Goal: Information Seeking & Learning: Compare options

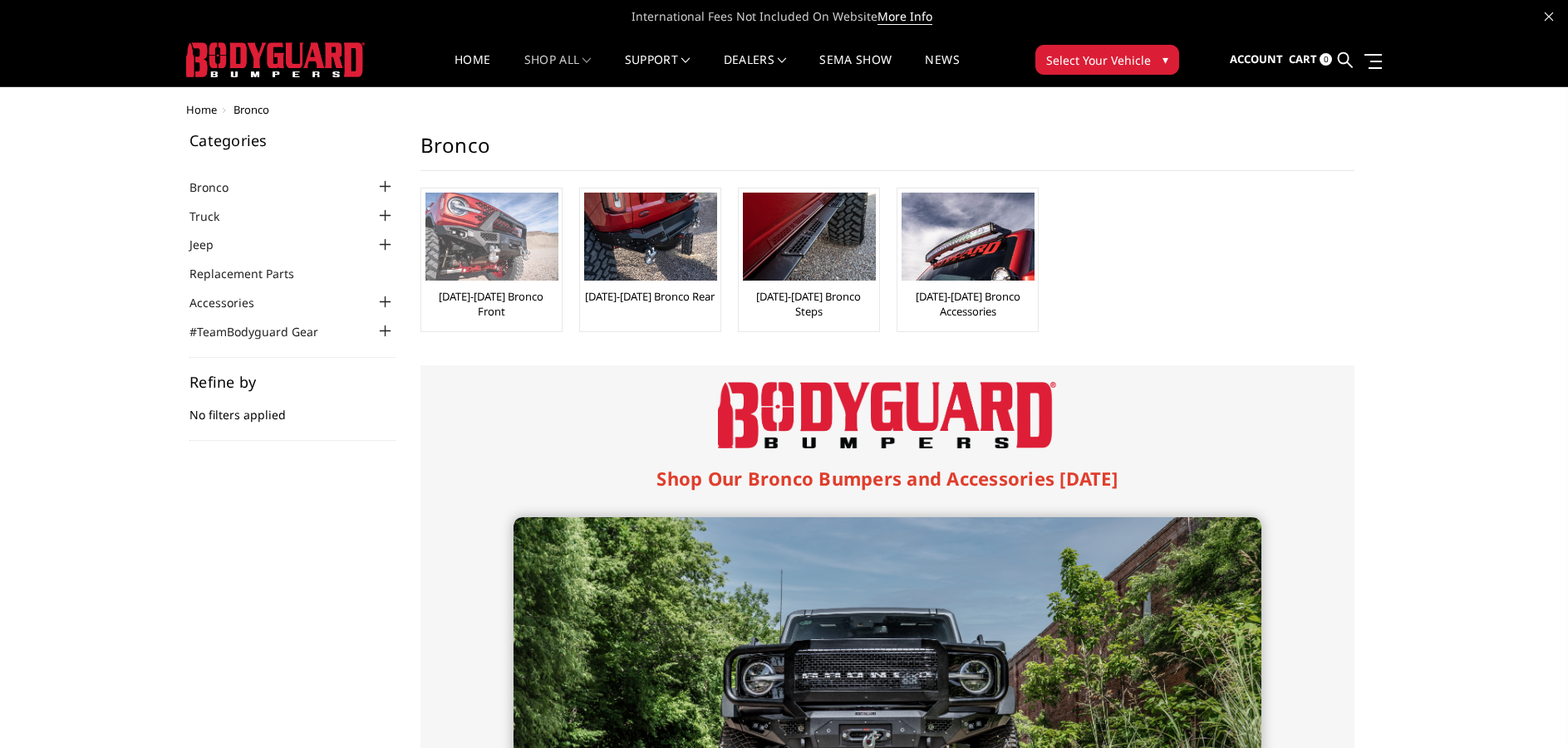
click at [499, 249] on img at bounding box center [491, 237] width 133 height 88
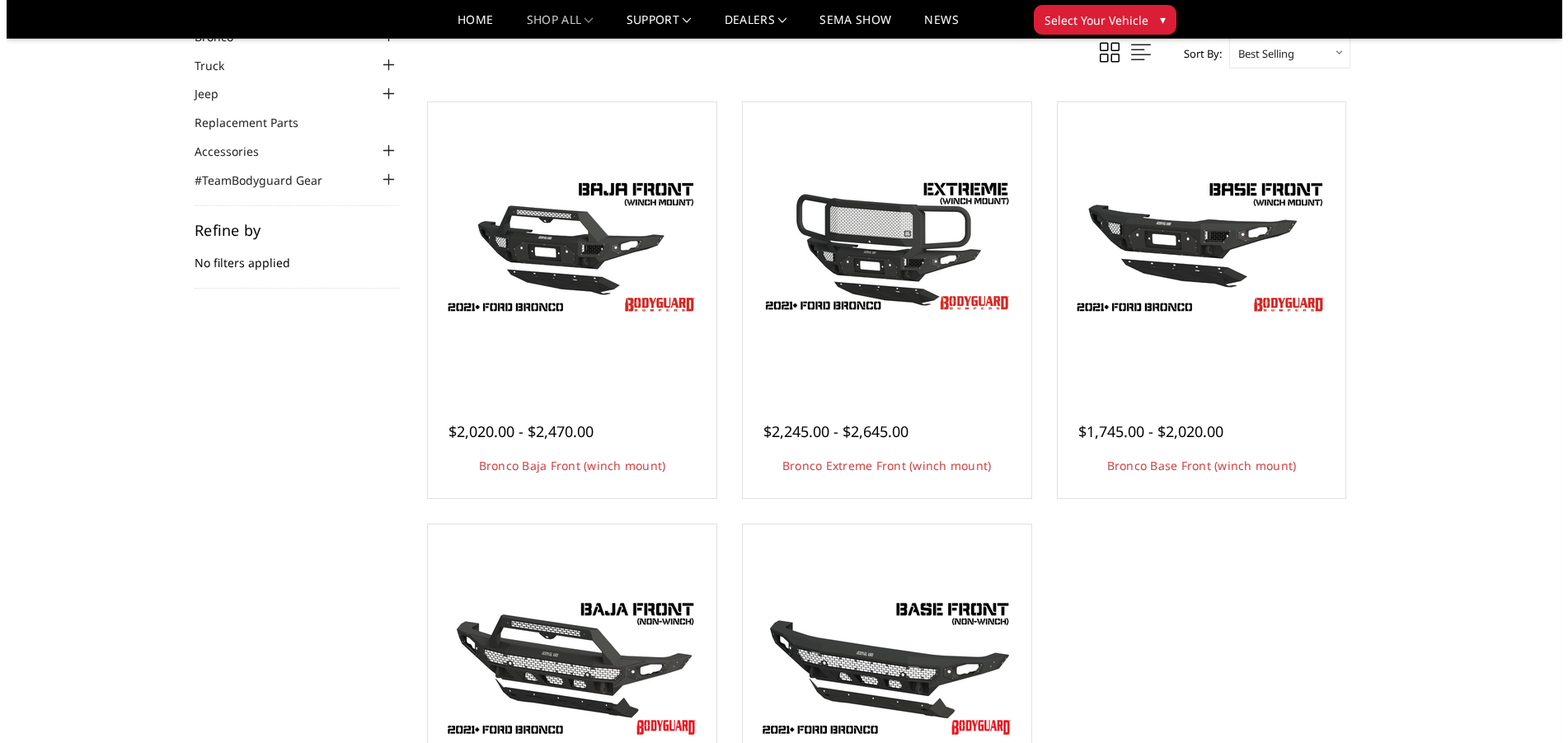
scroll to position [83, 0]
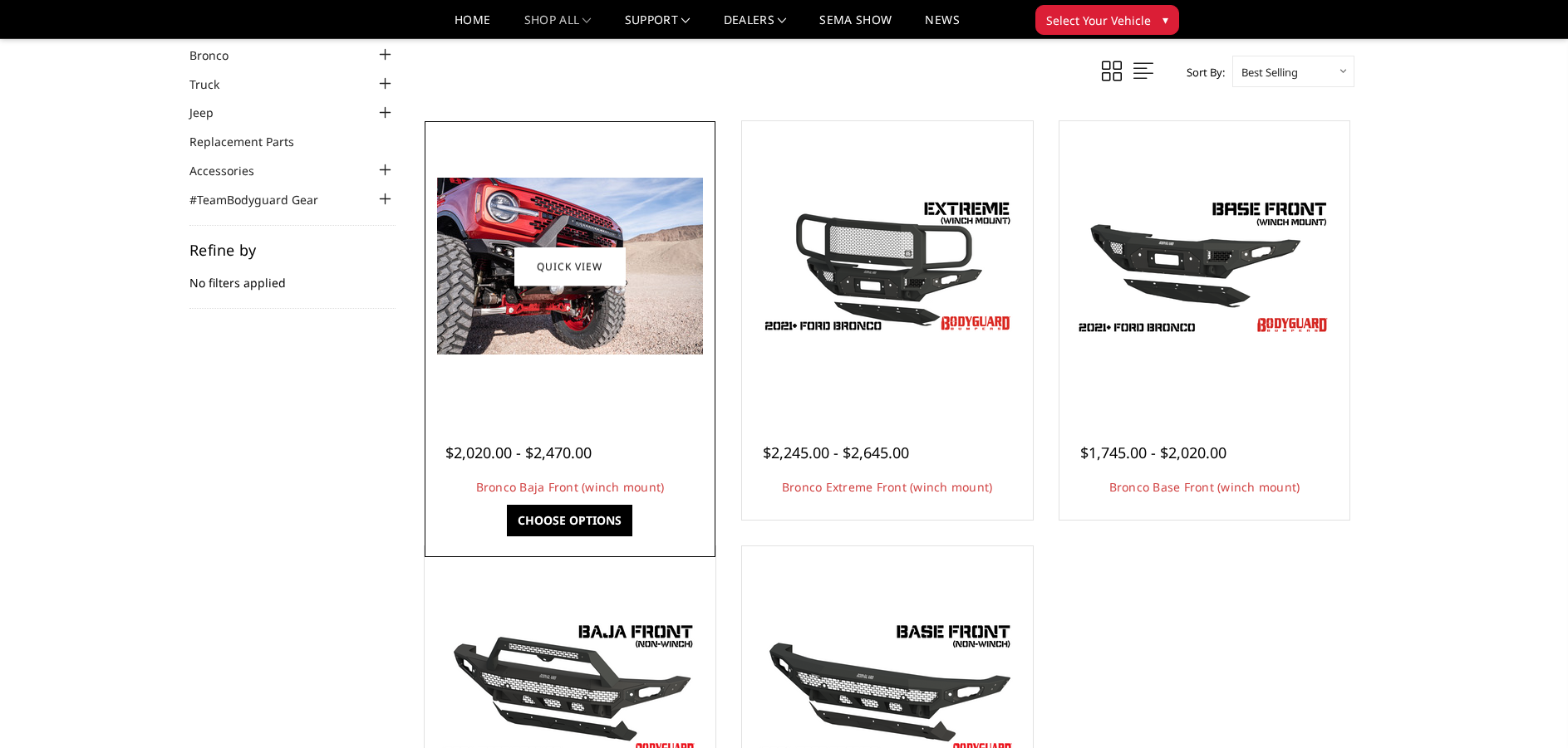
click at [577, 408] on div "$2,020.00 - $2,470.00 Bronco Baja Front (winch mount) The perfect low-profile b…" at bounding box center [570, 461] width 282 height 108
click at [567, 267] on link "Quick view" at bounding box center [570, 266] width 111 height 39
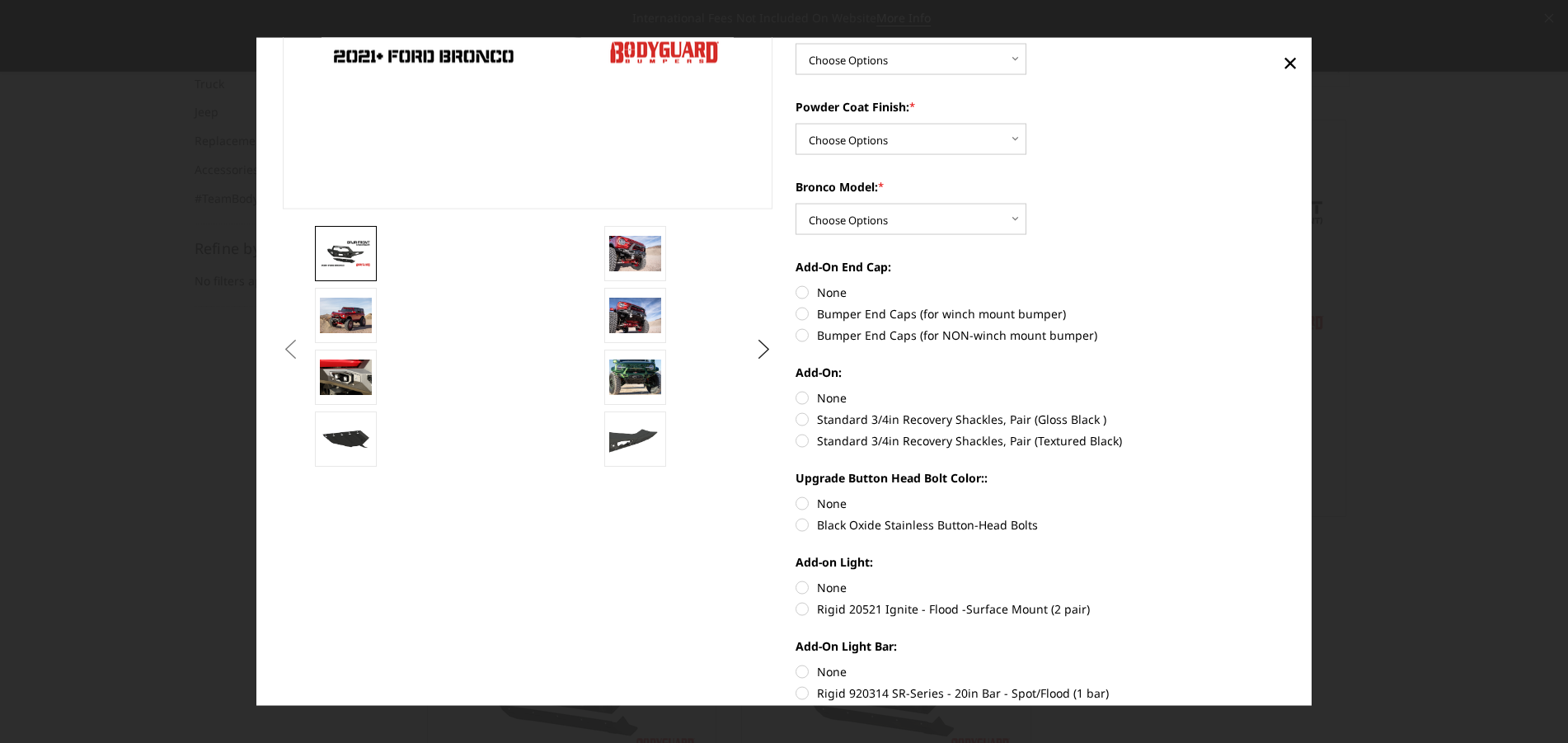
scroll to position [312, 0]
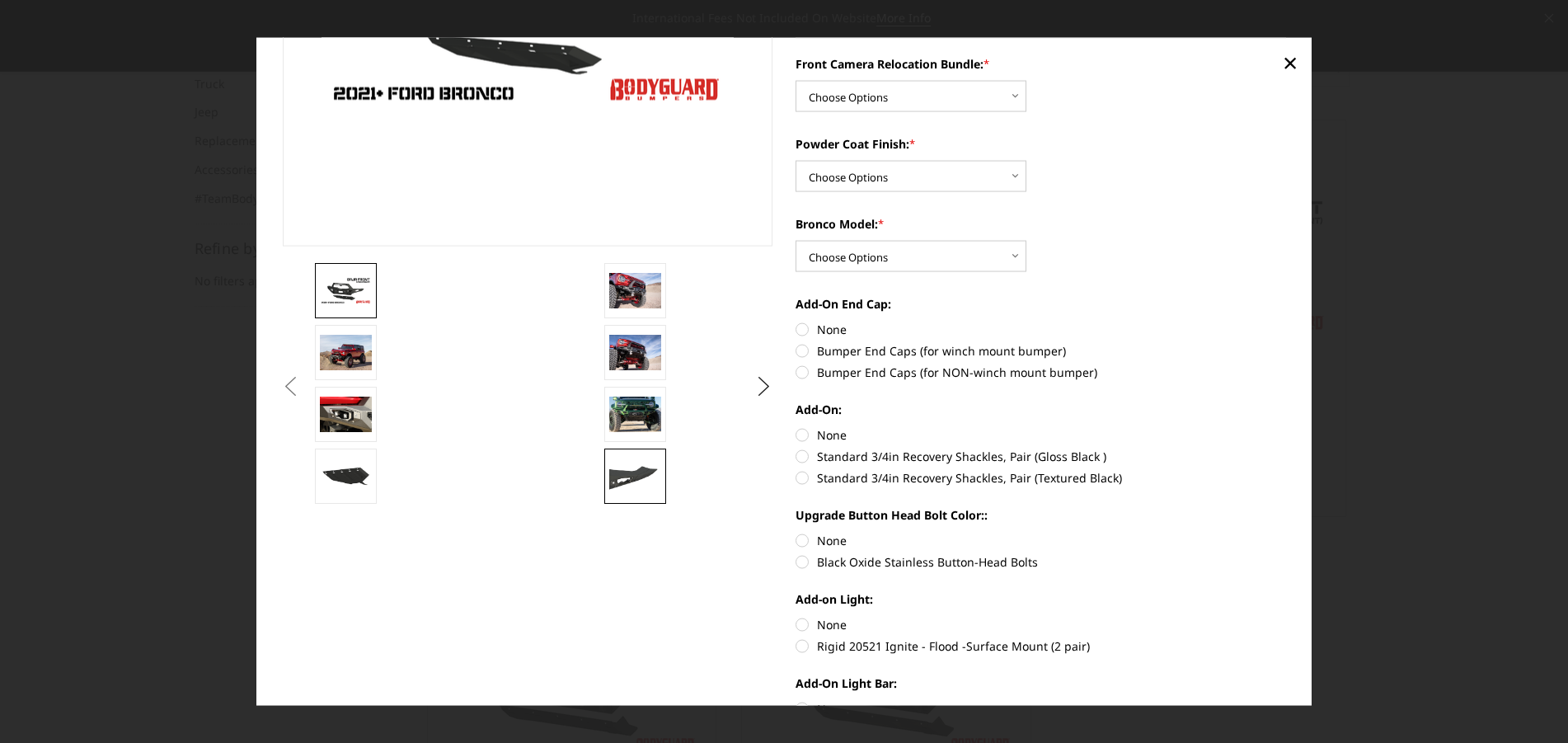
click at [626, 475] on img at bounding box center [635, 476] width 52 height 29
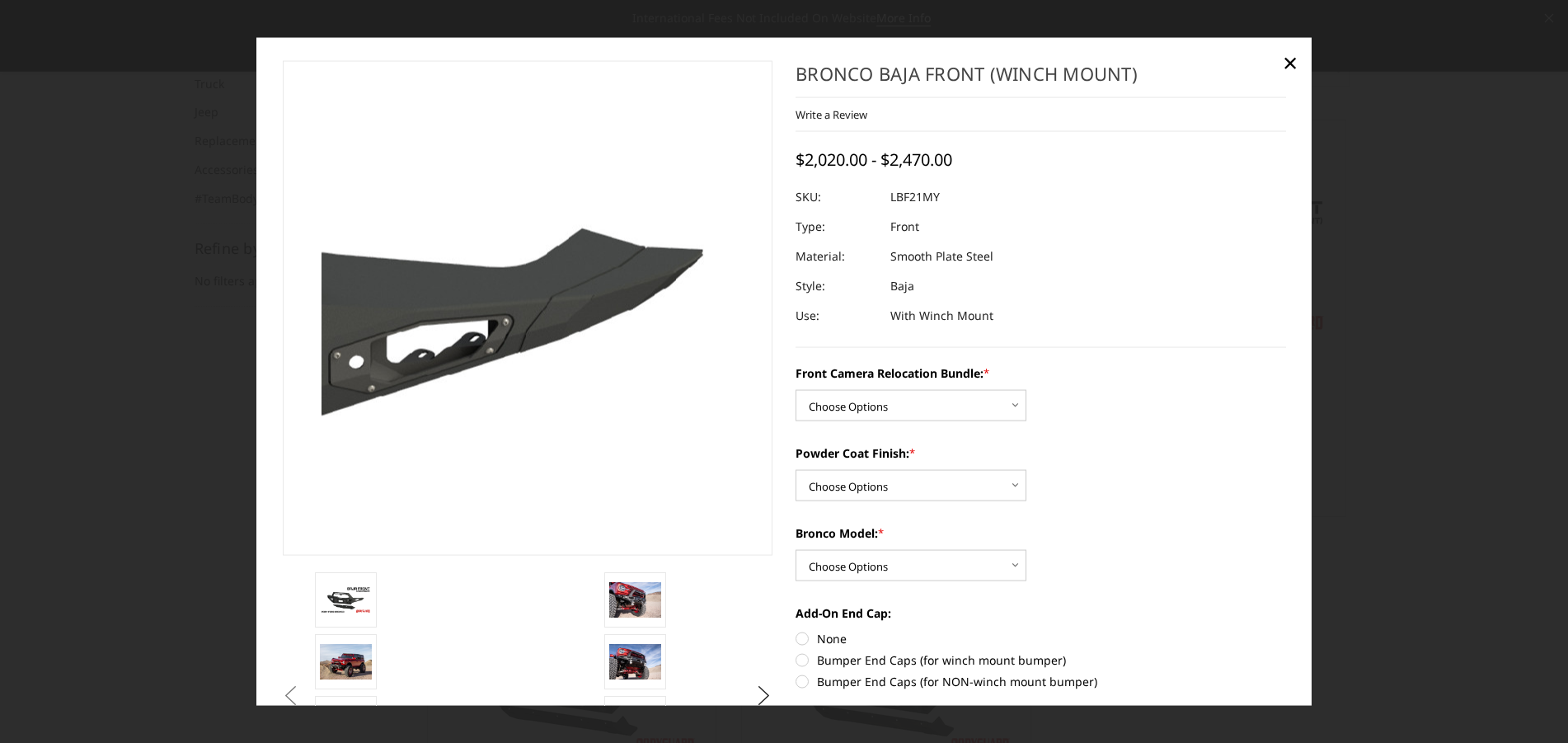
scroll to position [0, 0]
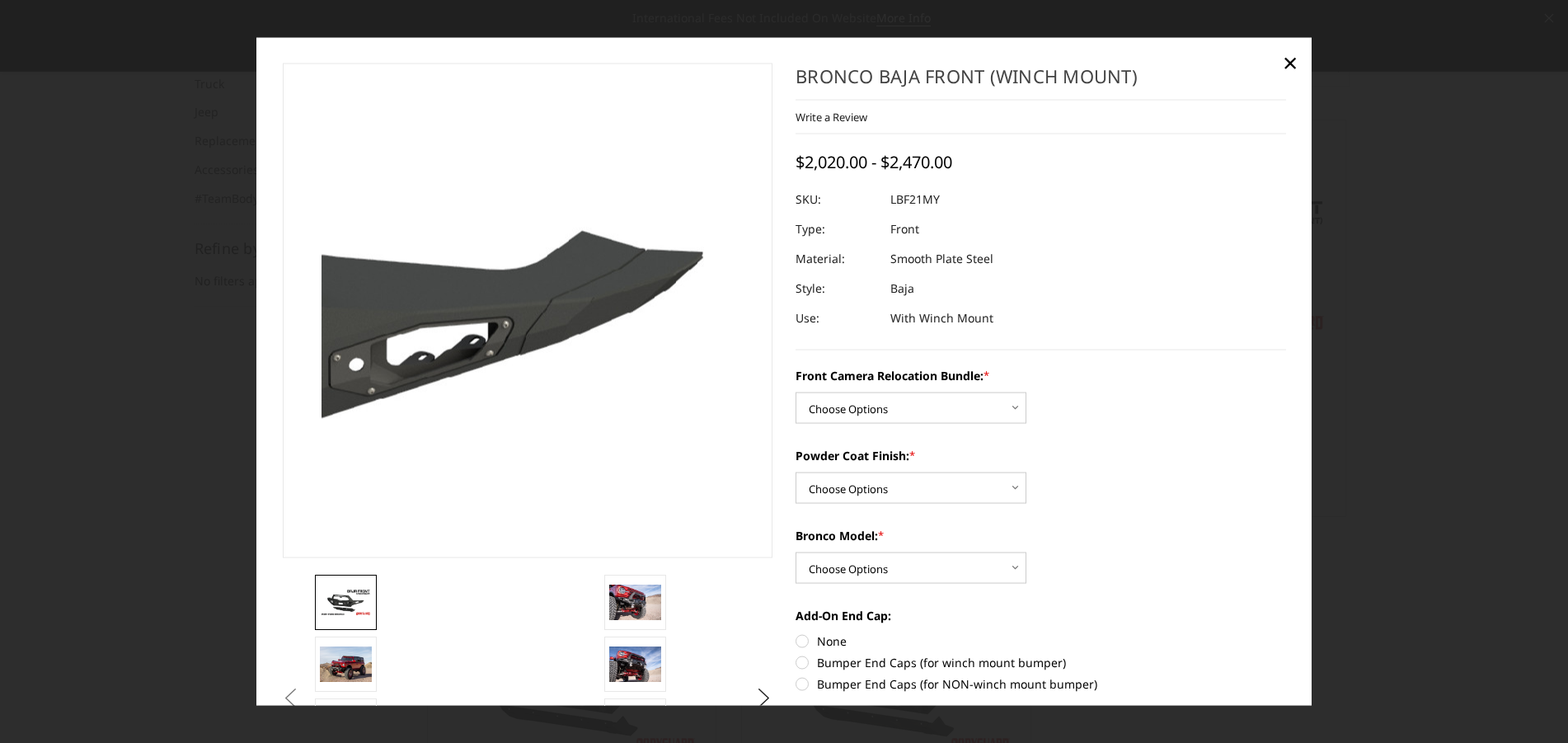
click at [334, 596] on img at bounding box center [345, 601] width 52 height 29
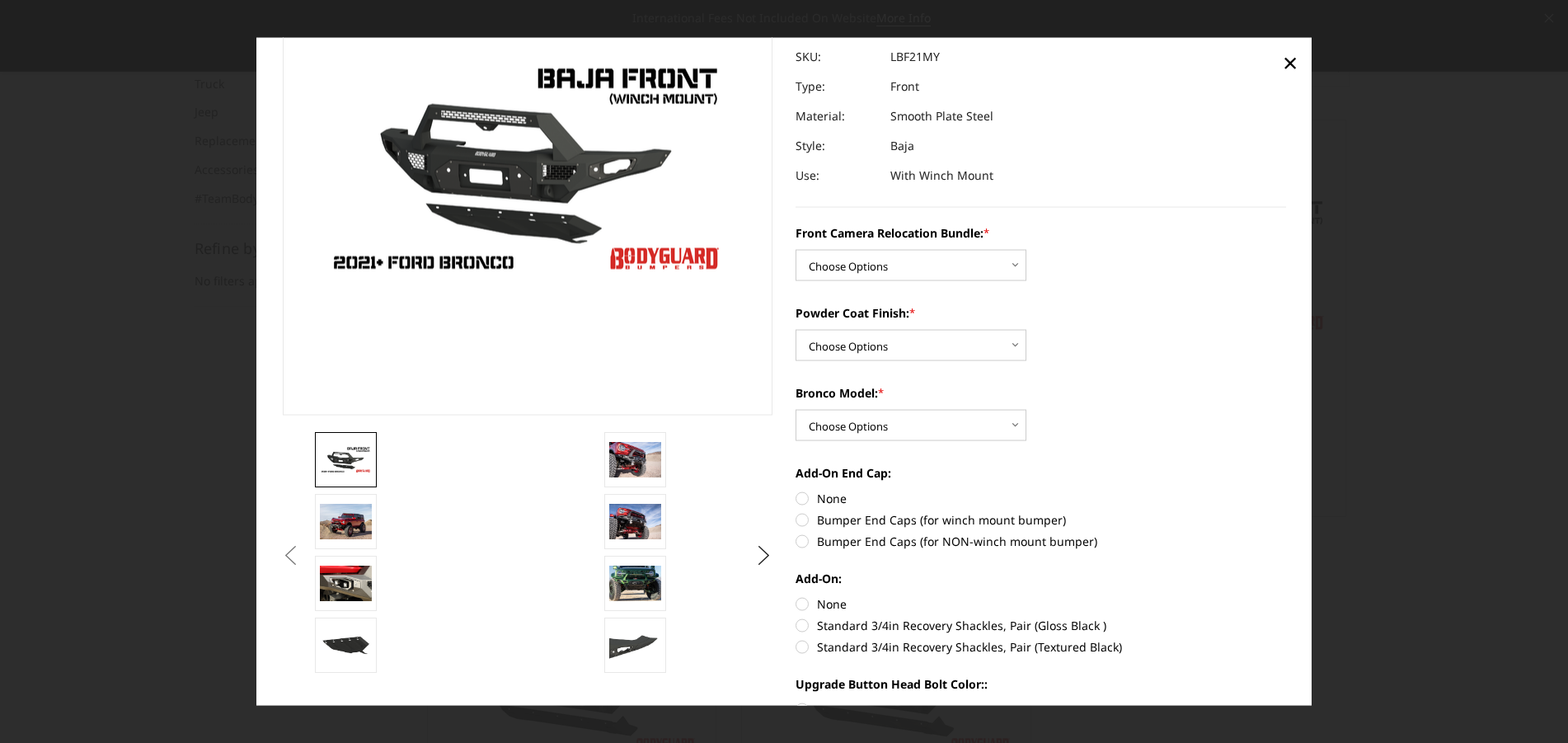
scroll to position [165, 0]
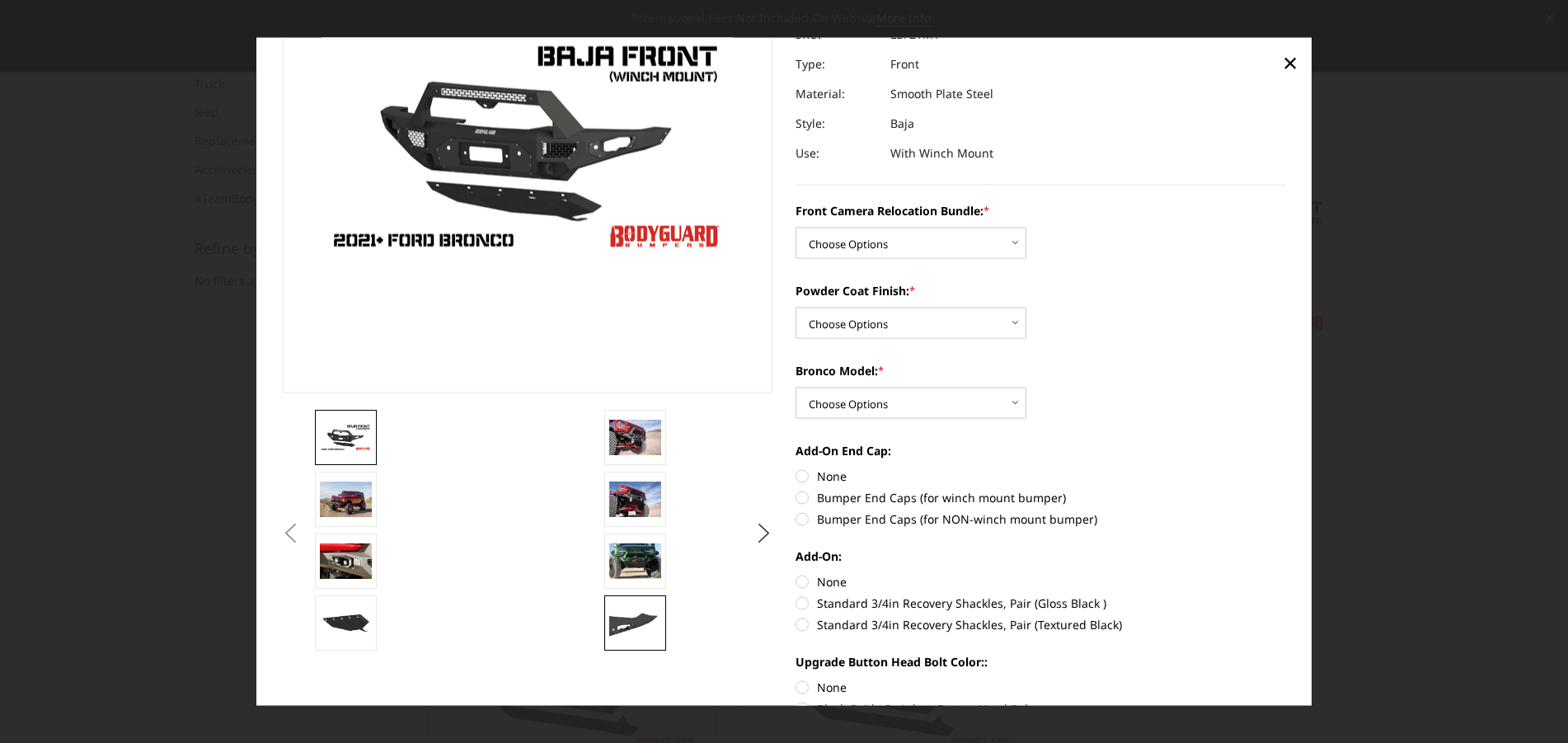
click at [638, 625] on img at bounding box center [635, 623] width 52 height 29
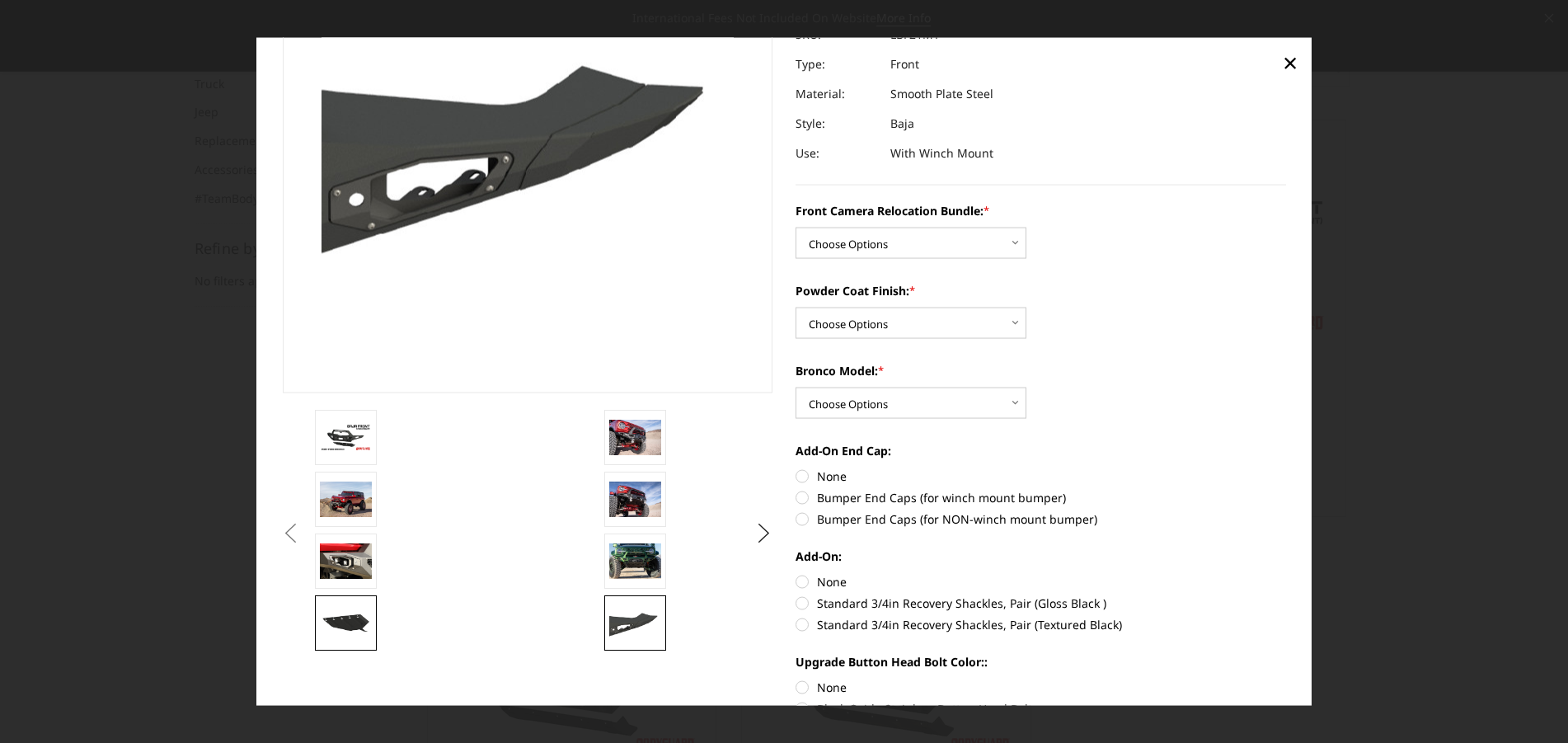
click at [349, 613] on img at bounding box center [345, 623] width 52 height 29
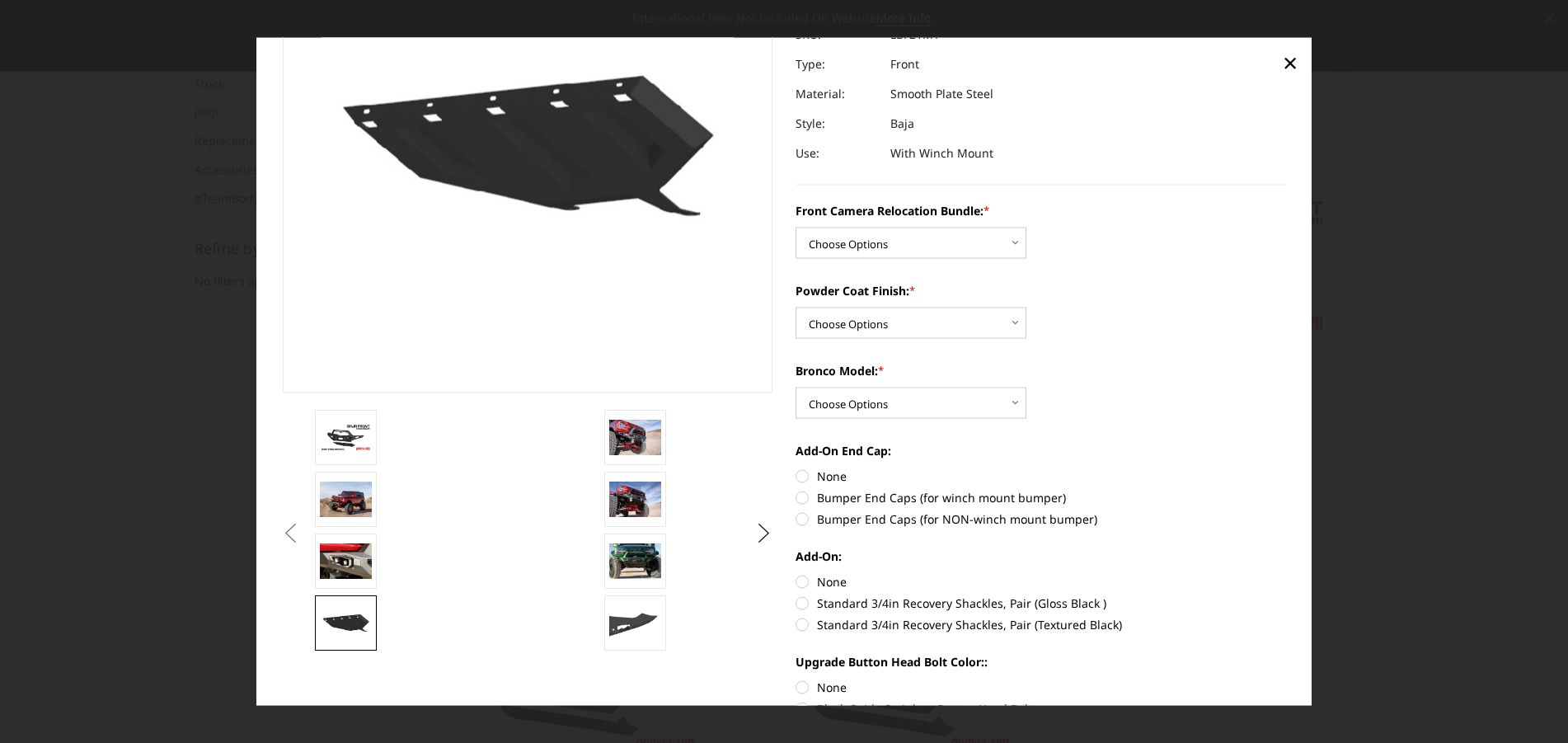
scroll to position [164, 0]
click at [349, 547] on img at bounding box center [345, 562] width 52 height 35
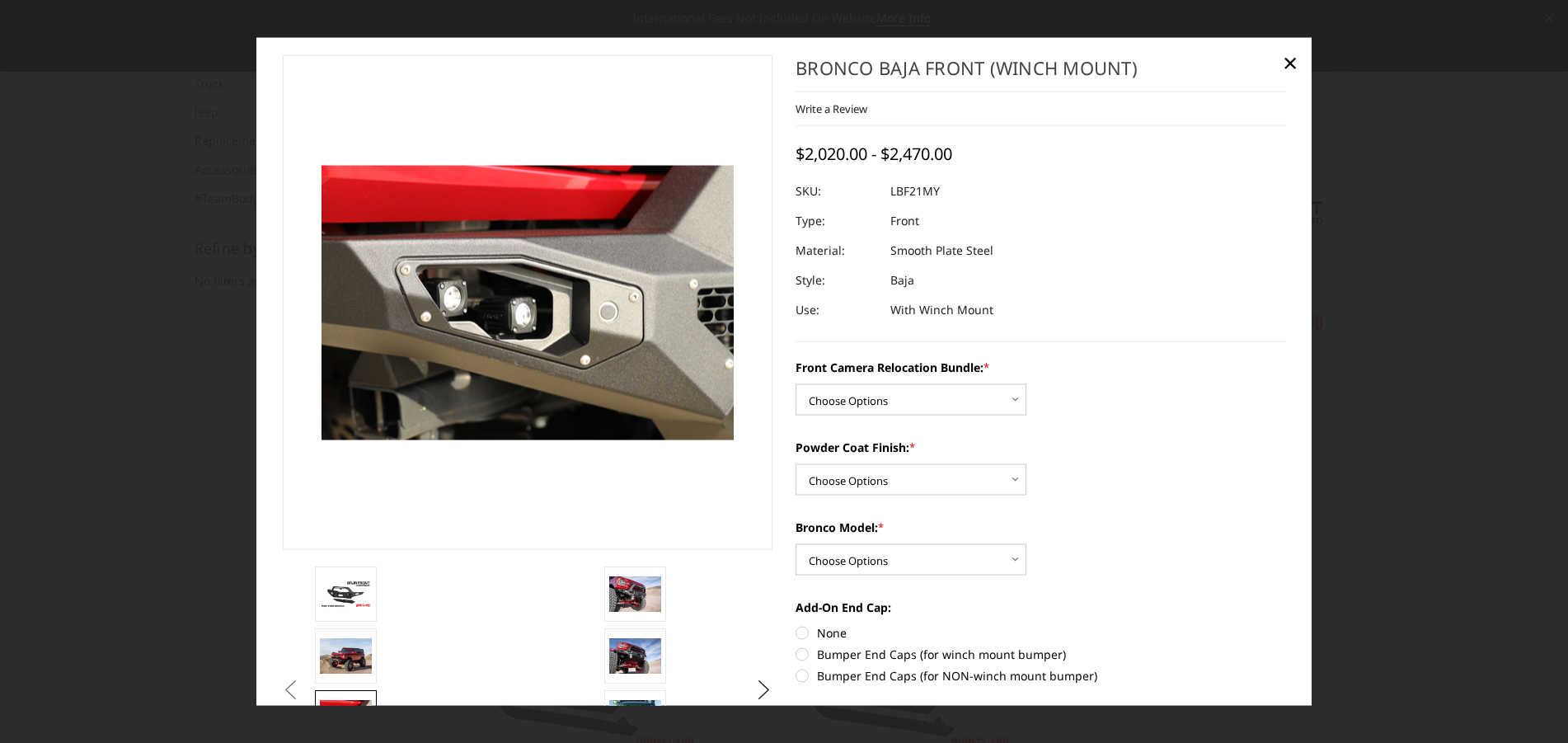
scroll to position [0, 0]
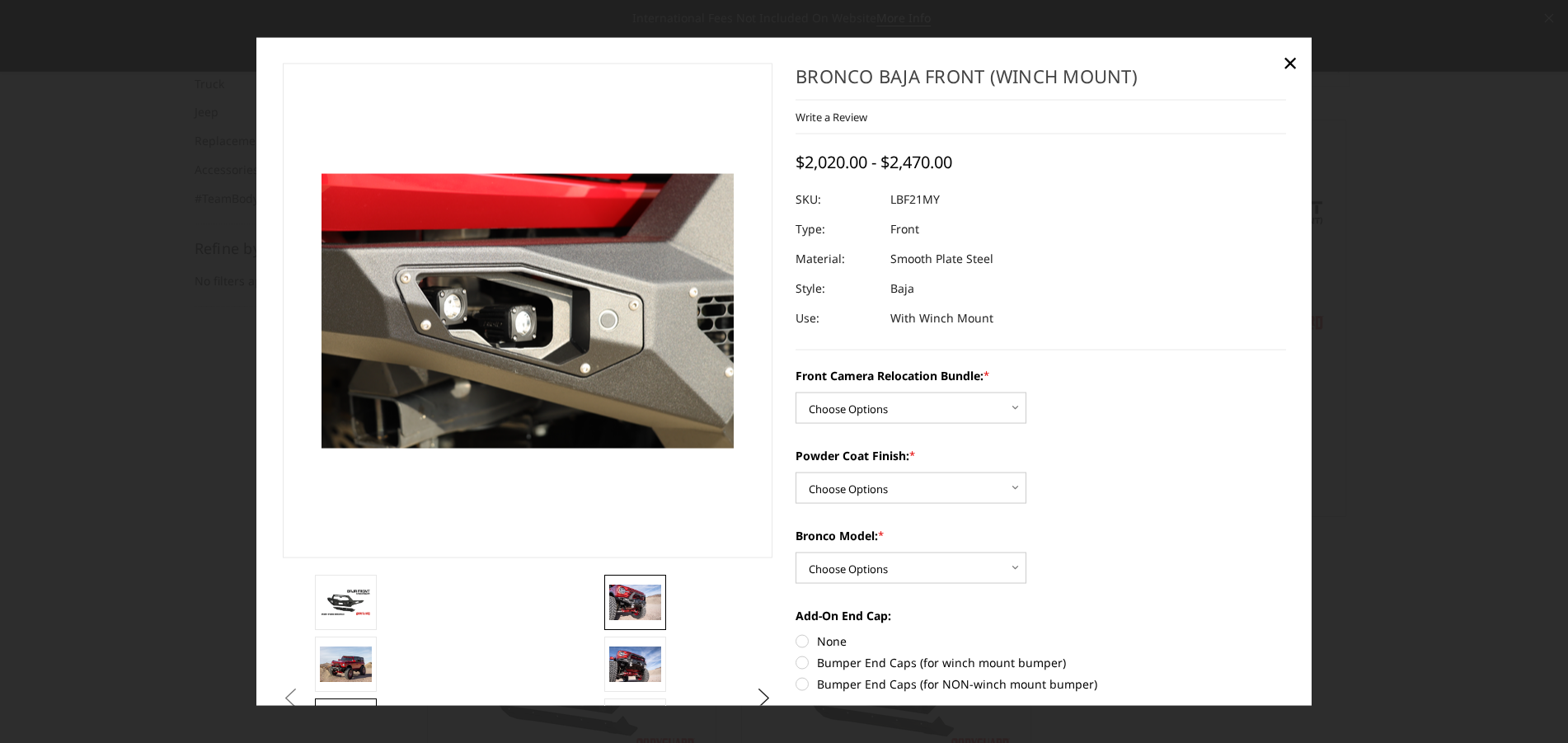
click at [645, 603] on img at bounding box center [635, 603] width 52 height 35
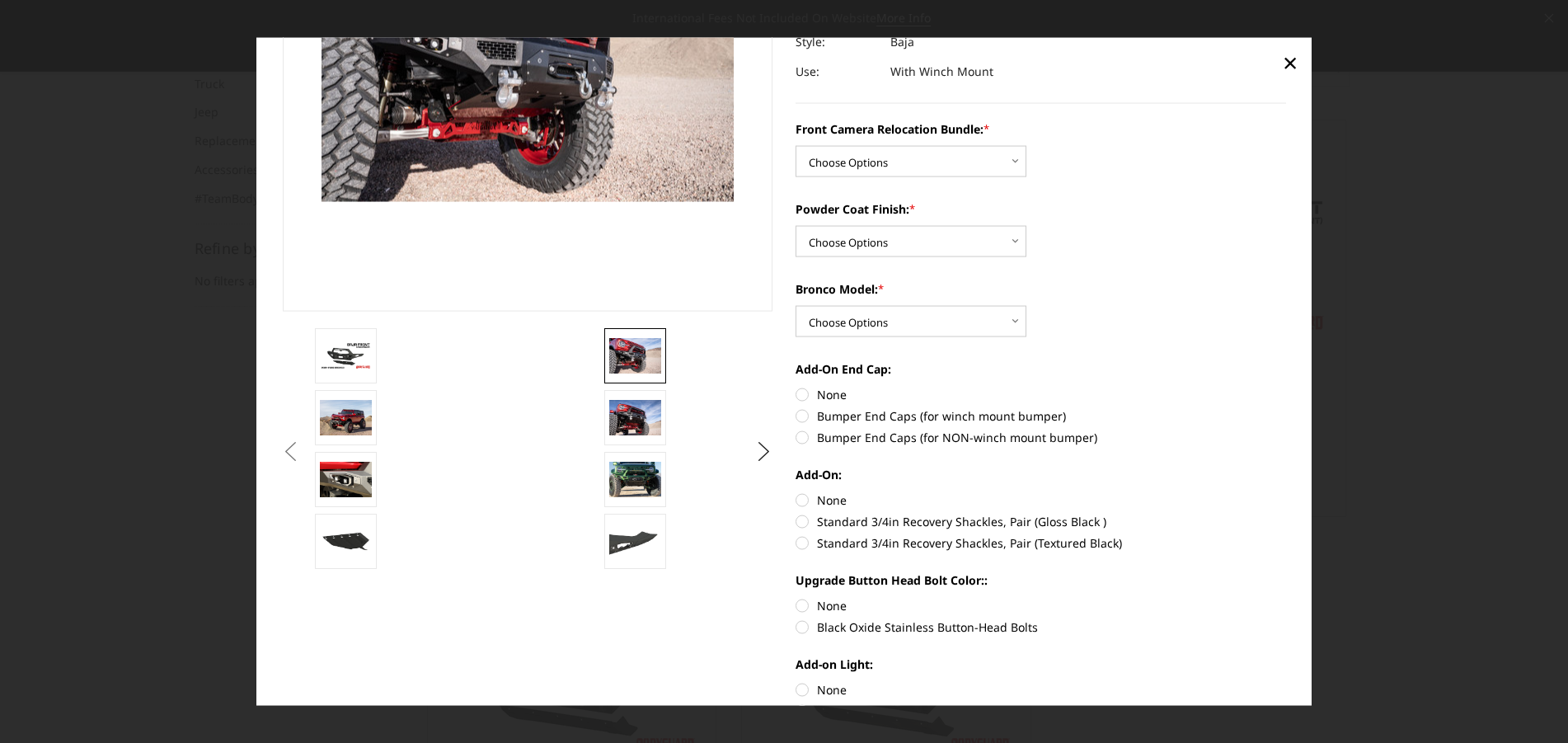
scroll to position [248, 0]
click at [635, 478] on img at bounding box center [635, 478] width 52 height 35
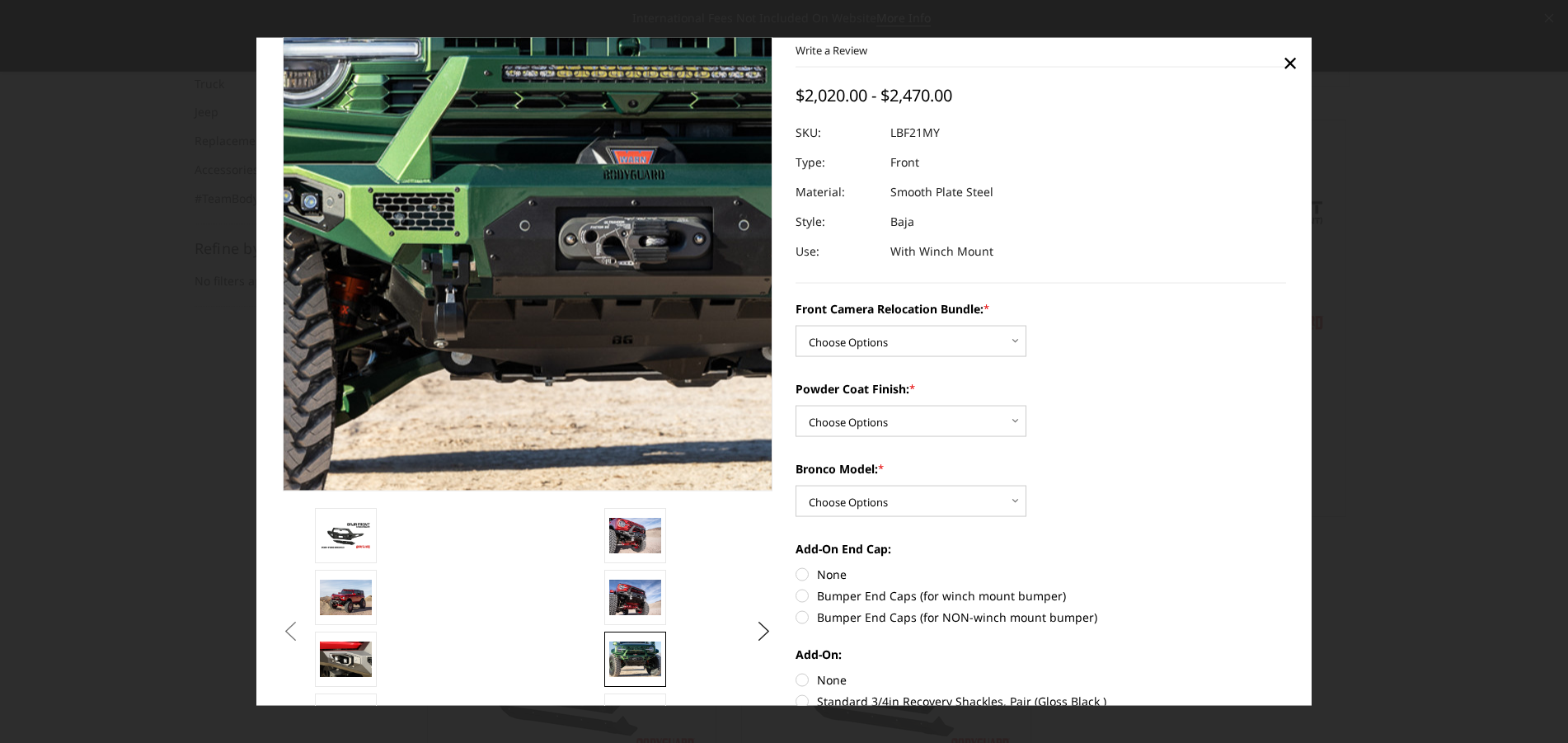
scroll to position [64, 0]
